Goal: Information Seeking & Learning: Check status

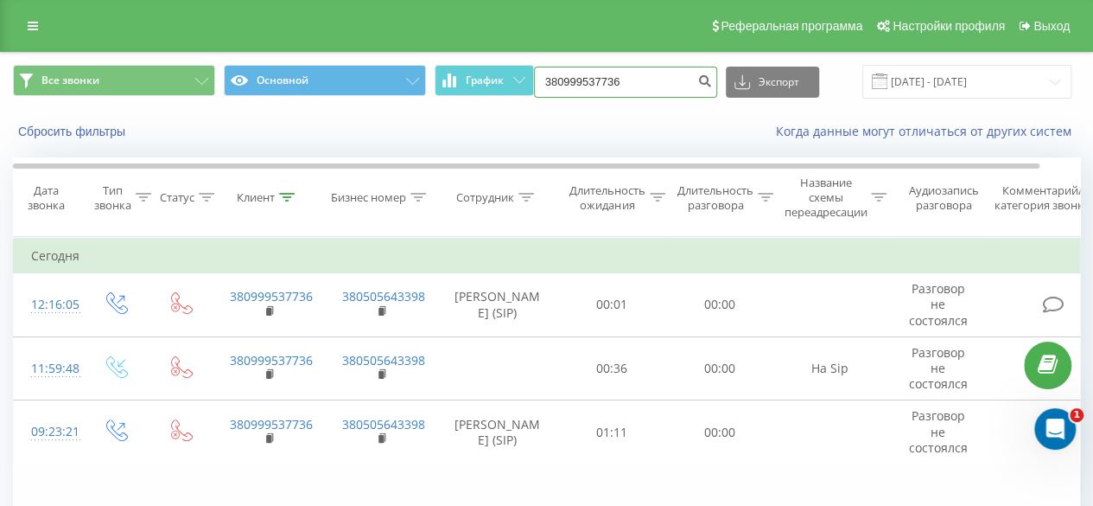
drag, startPoint x: 633, startPoint y: 79, endPoint x: 383, endPoint y: 96, distance: 250.4
click at [383, 96] on div "Все звонки Основной График 380999537736 Экспорт .csv .xls .xlsx [DATE] - [DATE]" at bounding box center [546, 82] width 1067 height 34
paste input "380 95 162 5748"
type input "380 95 162 5748"
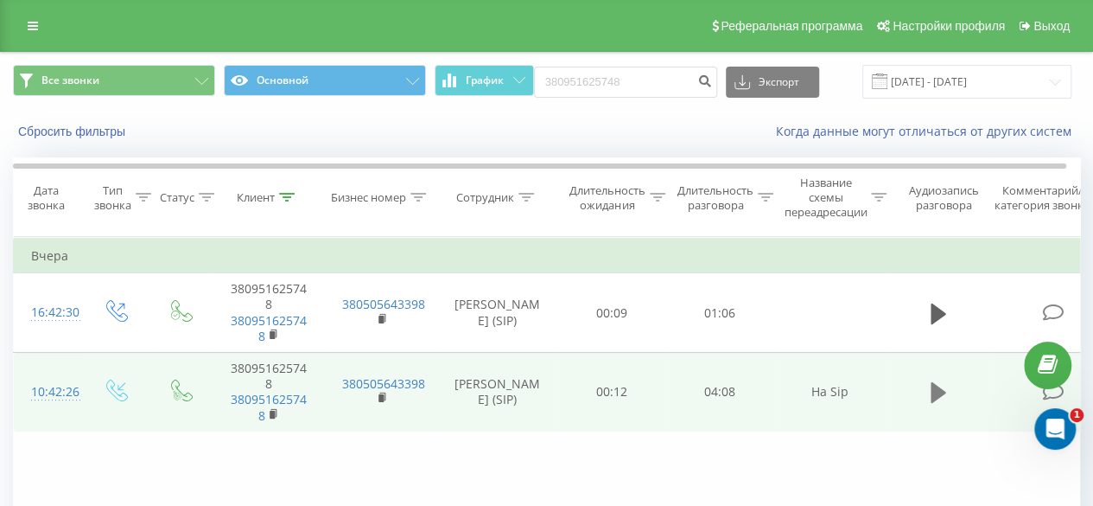
click at [928, 398] on button at bounding box center [939, 392] width 26 height 26
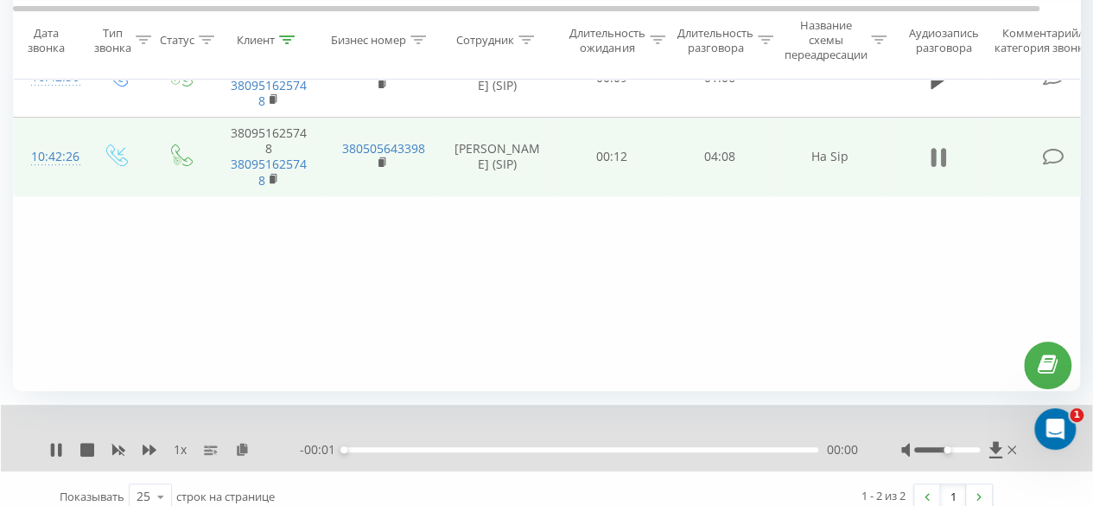
scroll to position [251, 0]
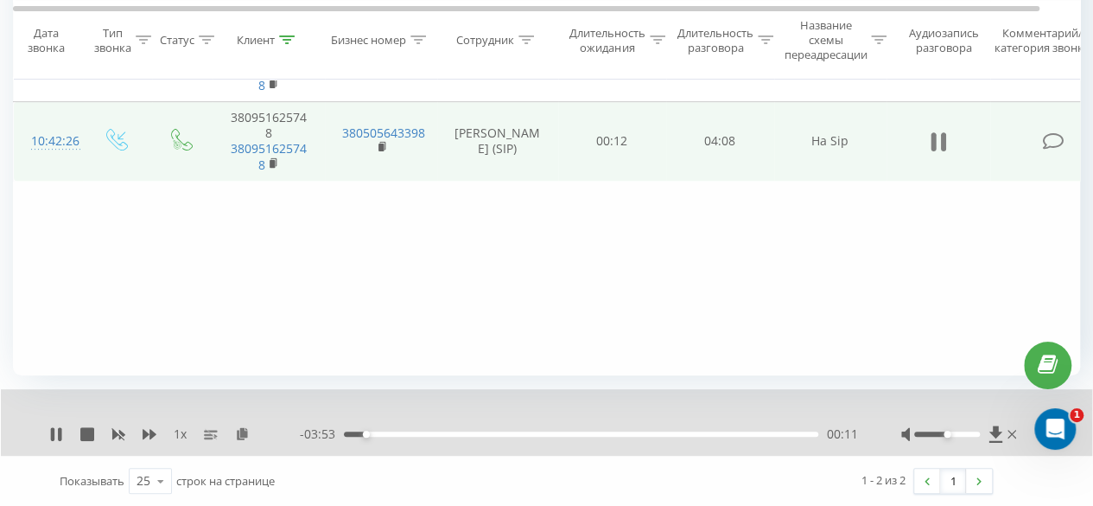
click at [941, 137] on icon at bounding box center [942, 141] width 5 height 19
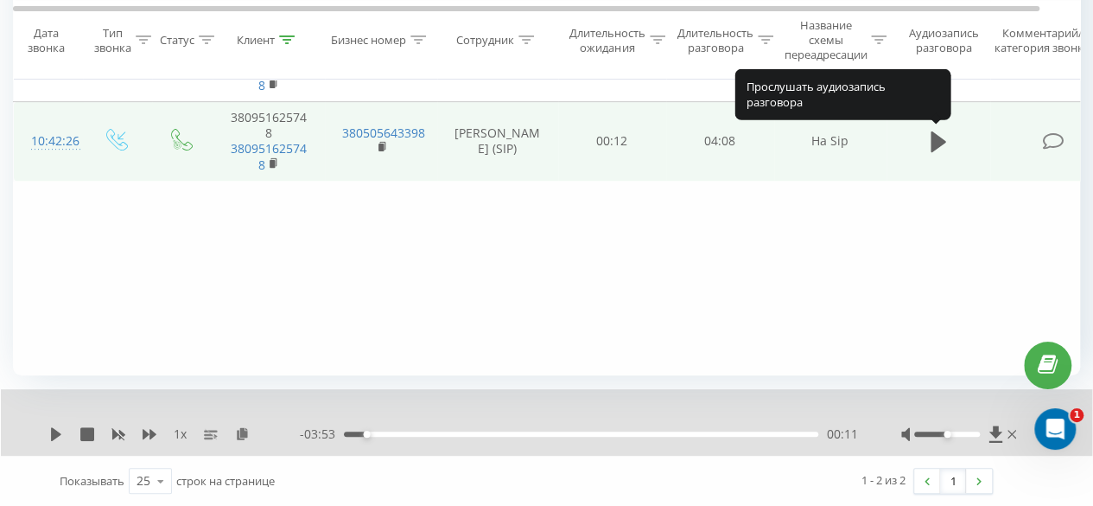
click at [941, 137] on icon at bounding box center [939, 142] width 16 height 24
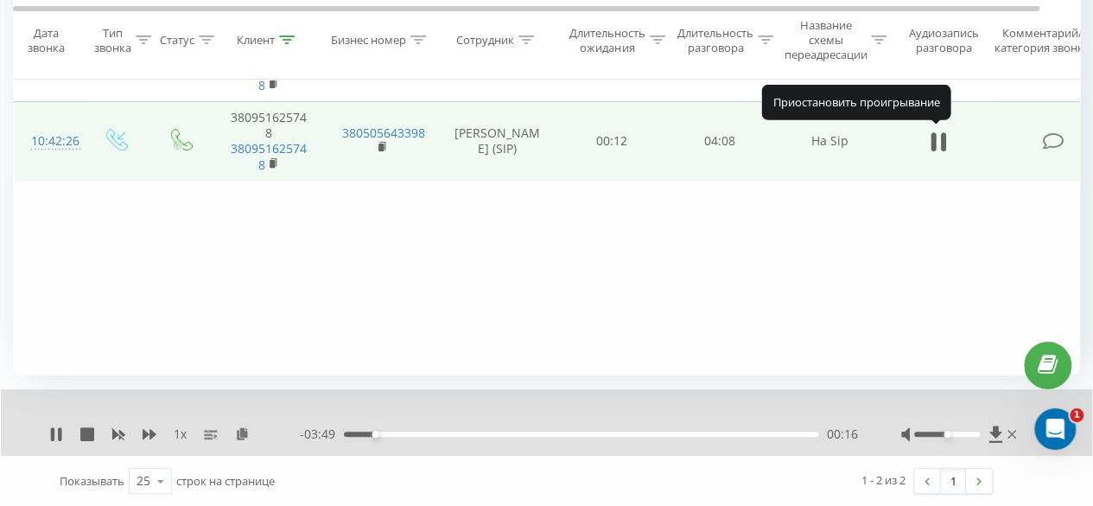
click at [941, 137] on icon at bounding box center [942, 141] width 5 height 19
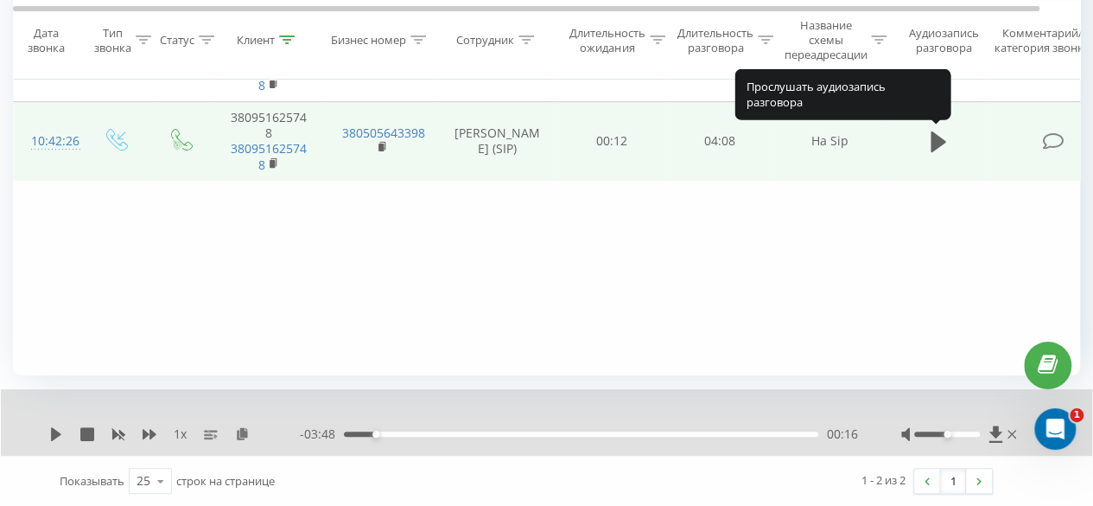
click at [941, 137] on icon at bounding box center [939, 142] width 16 height 24
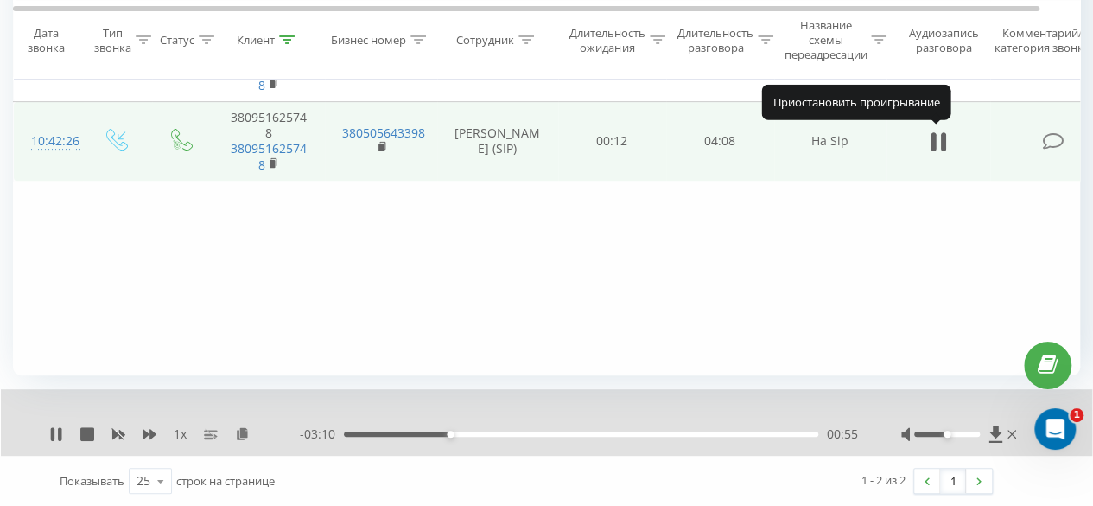
click at [941, 137] on icon at bounding box center [942, 141] width 5 height 19
